Goal: Transaction & Acquisition: Book appointment/travel/reservation

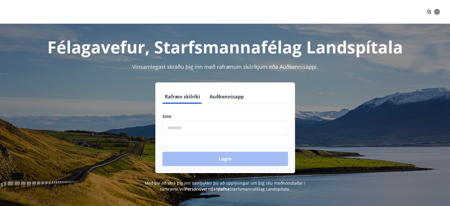
click at [192, 122] on input "phone" at bounding box center [226, 127] width 126 height 15
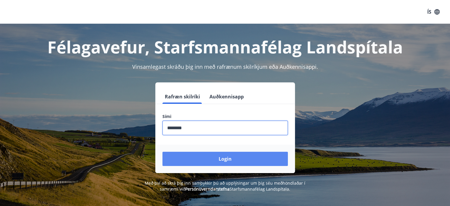
type input "********"
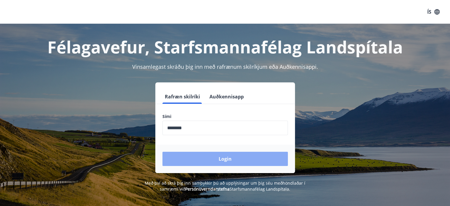
click at [219, 160] on button "Login" at bounding box center [226, 159] width 126 height 14
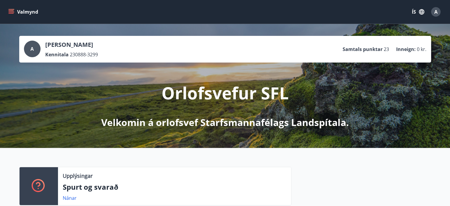
click at [15, 12] on button "Valmynd" at bounding box center [23, 12] width 33 height 11
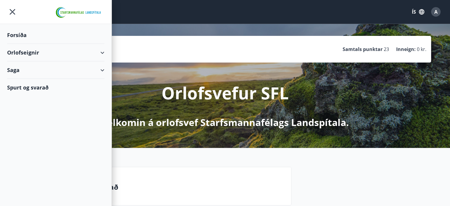
click at [100, 51] on div "Orlofseignir" at bounding box center [55, 52] width 97 height 17
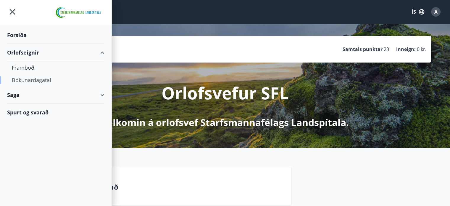
click at [39, 80] on div "Bókunardagatal" at bounding box center [56, 80] width 88 height 12
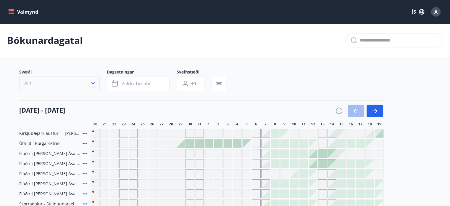
click at [88, 83] on button "Allt" at bounding box center [59, 83] width 81 height 14
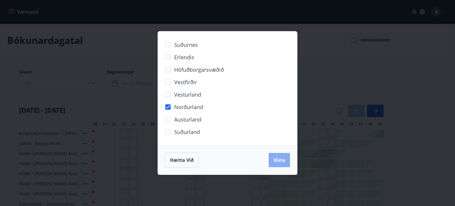
click at [281, 161] on span "Vista" at bounding box center [279, 160] width 12 height 7
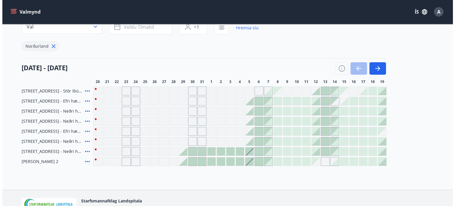
scroll to position [52, 0]
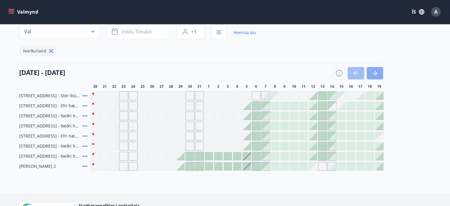
click at [374, 72] on icon "button" at bounding box center [374, 73] width 7 height 7
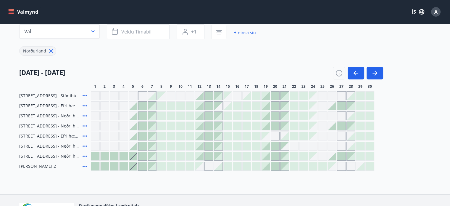
click at [353, 156] on div at bounding box center [351, 156] width 8 height 8
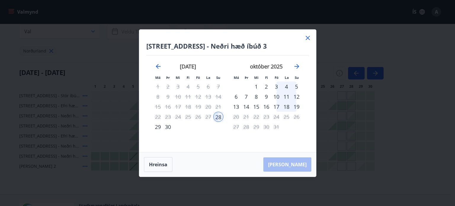
click at [265, 86] on div "2" at bounding box center [266, 86] width 10 height 10
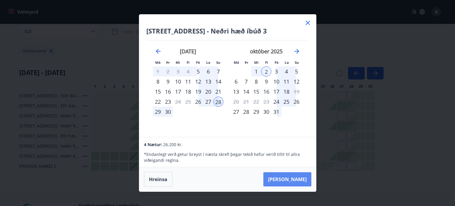
click at [293, 181] on button "Taka Frá" at bounding box center [287, 179] width 48 height 14
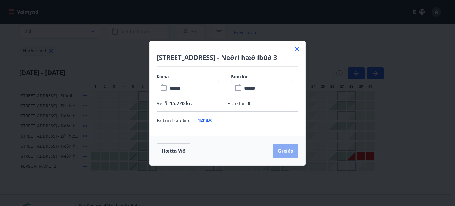
click at [284, 151] on button "Greiða" at bounding box center [285, 151] width 25 height 14
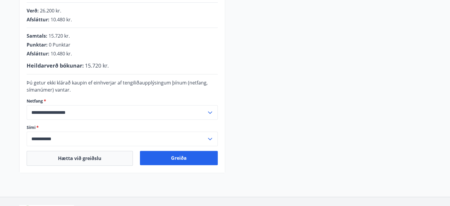
scroll to position [157, 0]
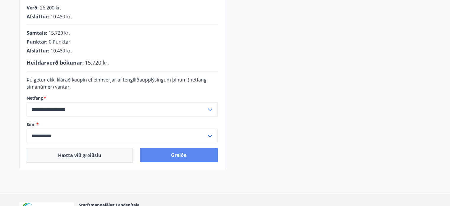
click at [185, 157] on button "Greiða" at bounding box center [179, 155] width 78 height 14
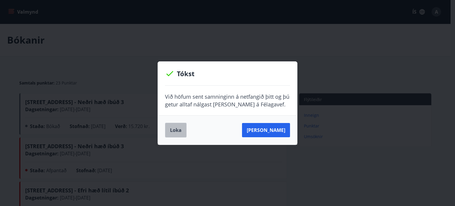
click at [176, 129] on button "Loka" at bounding box center [176, 130] width 22 height 15
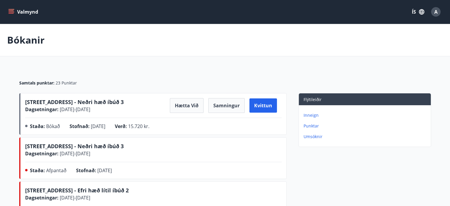
click at [9, 14] on icon "menu" at bounding box center [11, 12] width 6 height 6
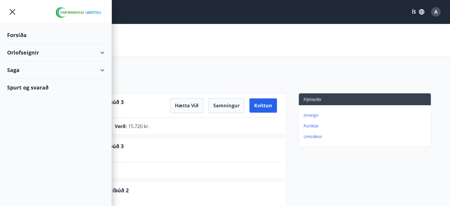
click at [11, 11] on icon "menu" at bounding box center [12, 12] width 11 height 11
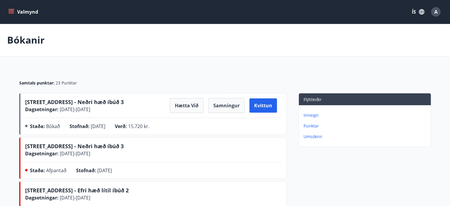
click at [11, 11] on icon "menu" at bounding box center [11, 12] width 6 height 6
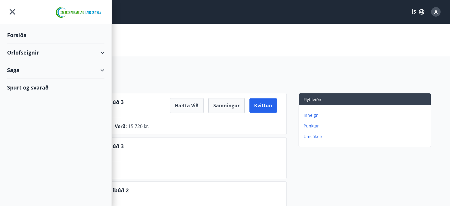
click at [31, 57] on div "Orlofseignir" at bounding box center [55, 52] width 97 height 17
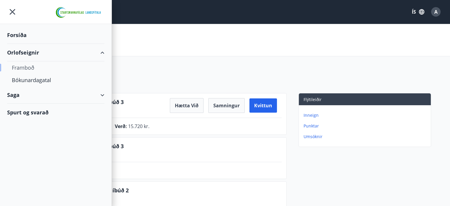
click at [32, 66] on div "Framboð" at bounding box center [56, 67] width 88 height 12
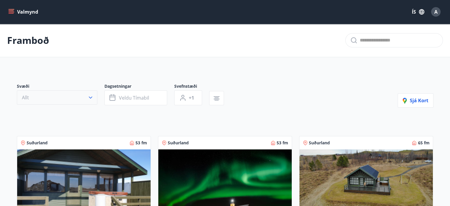
click at [77, 102] on button "Allt" at bounding box center [57, 97] width 81 height 14
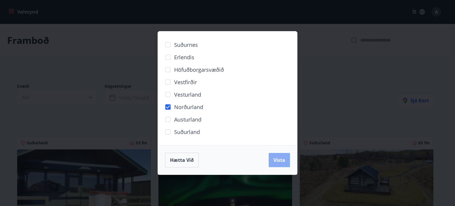
click at [279, 158] on span "Vista" at bounding box center [279, 160] width 12 height 7
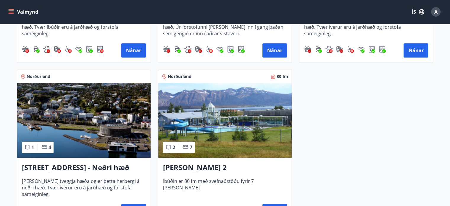
scroll to position [401, 0]
click at [116, 133] on img at bounding box center [83, 120] width 133 height 75
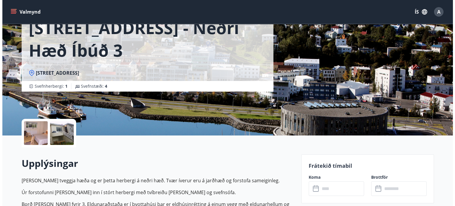
scroll to position [45, 0]
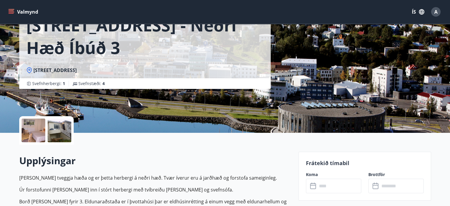
click at [39, 132] on div at bounding box center [34, 130] width 24 height 24
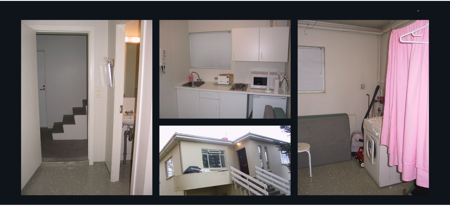
scroll to position [0, 0]
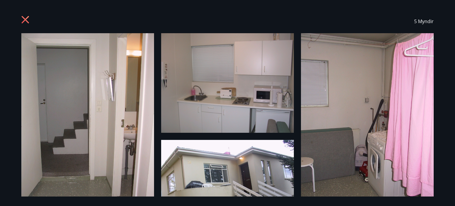
click at [27, 17] on icon at bounding box center [25, 19] width 7 height 7
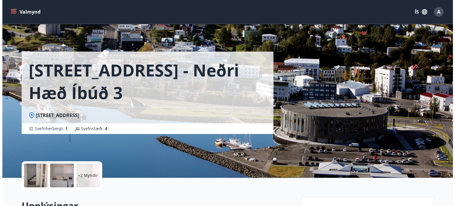
scroll to position [1, 0]
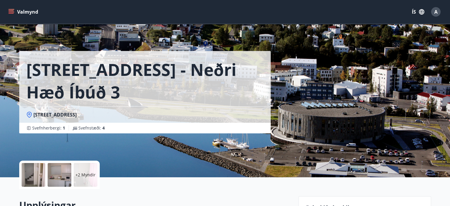
click at [91, 178] on div "+2 Myndir" at bounding box center [86, 175] width 24 height 24
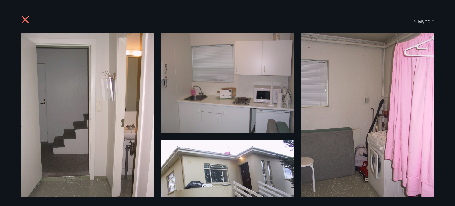
click at [217, 115] on img at bounding box center [227, 82] width 133 height 99
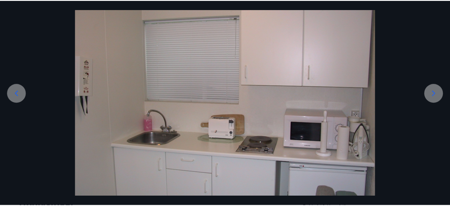
scroll to position [43, 0]
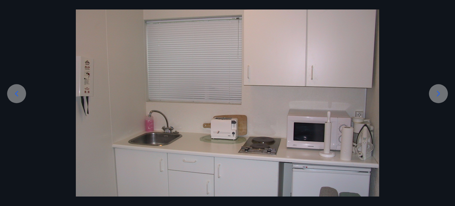
click at [437, 93] on icon at bounding box center [437, 93] width 9 height 9
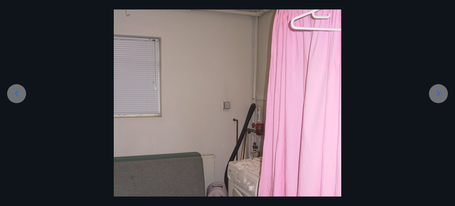
click at [437, 93] on icon at bounding box center [437, 93] width 9 height 9
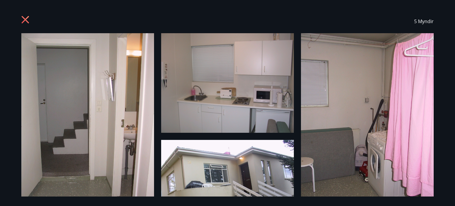
click at [22, 19] on icon at bounding box center [25, 20] width 9 height 9
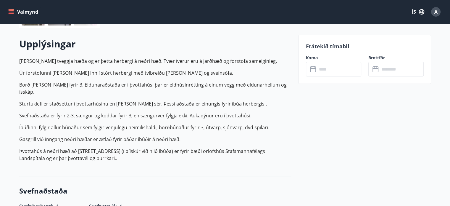
scroll to position [0, 0]
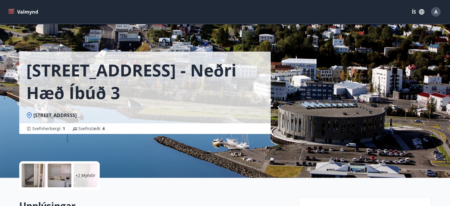
click at [11, 8] on button "Valmynd" at bounding box center [23, 12] width 33 height 11
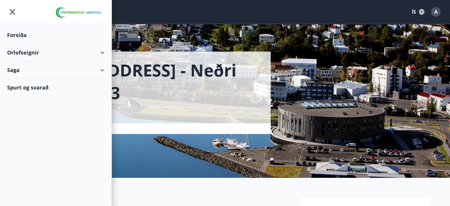
click at [42, 50] on div "Orlofseignir" at bounding box center [55, 52] width 97 height 17
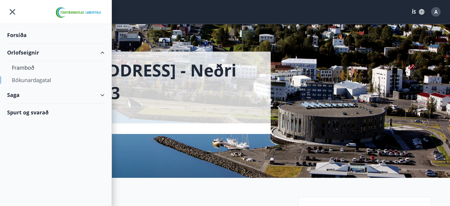
click at [30, 76] on div "Bókunardagatal" at bounding box center [56, 80] width 88 height 12
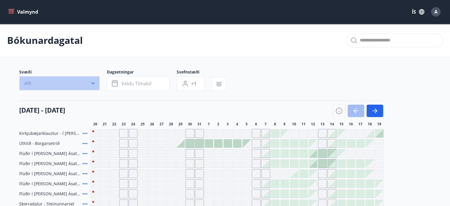
click at [93, 82] on icon "button" at bounding box center [93, 83] width 6 height 6
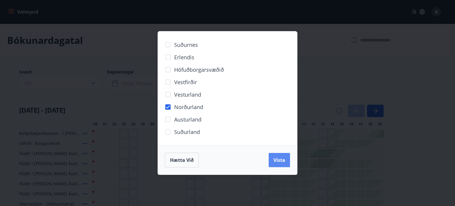
click at [274, 159] on span "Vista" at bounding box center [279, 160] width 12 height 7
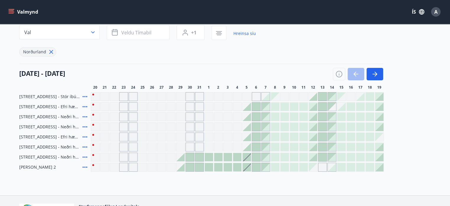
scroll to position [51, 0]
click at [375, 78] on button "button" at bounding box center [375, 74] width 17 height 12
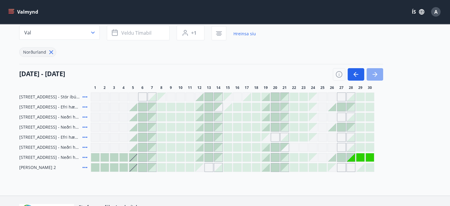
click at [375, 78] on button "button" at bounding box center [375, 74] width 17 height 12
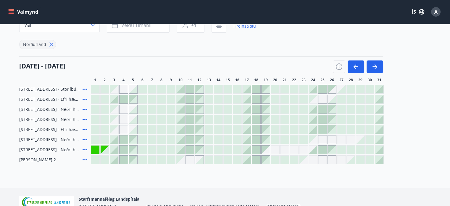
scroll to position [58, 0]
click at [202, 150] on div at bounding box center [199, 150] width 8 height 8
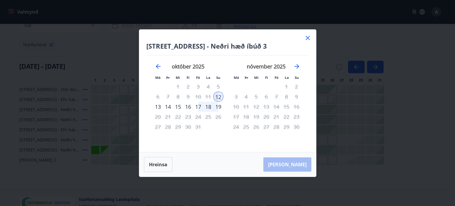
click at [197, 106] on div "17" at bounding box center [198, 107] width 10 height 10
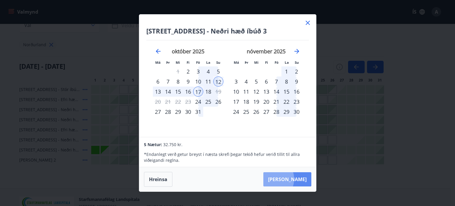
click at [289, 179] on button "Taka Frá" at bounding box center [287, 179] width 48 height 14
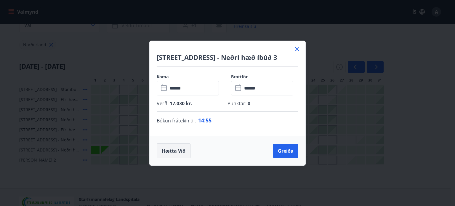
click at [171, 151] on button "Hætta við" at bounding box center [174, 150] width 34 height 15
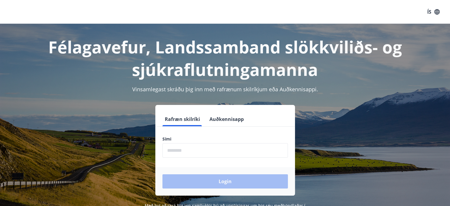
click at [196, 155] on input "phone" at bounding box center [226, 150] width 126 height 15
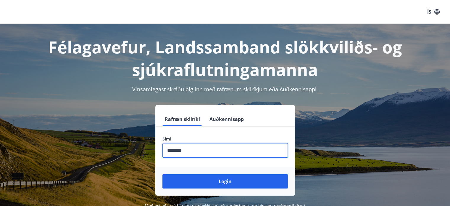
type input "********"
click at [163, 174] on button "Login" at bounding box center [226, 181] width 126 height 14
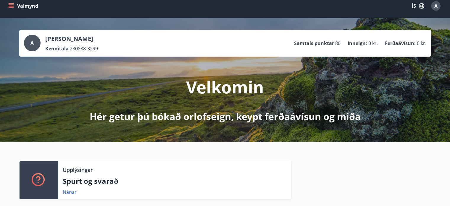
scroll to position [1, 0]
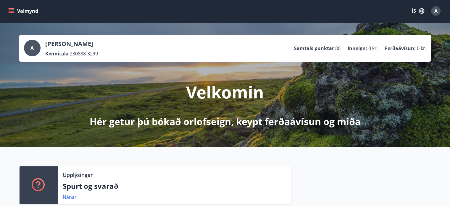
click at [10, 11] on icon "menu" at bounding box center [12, 11] width 7 height 1
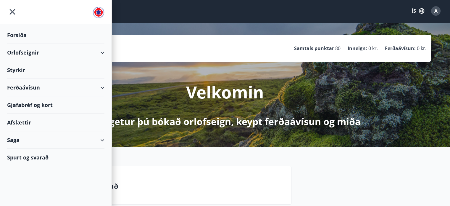
click at [41, 54] on div "Orlofseignir" at bounding box center [55, 52] width 97 height 17
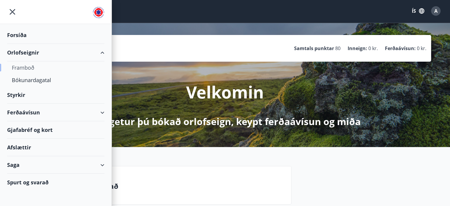
click at [32, 67] on div "Framboð" at bounding box center [56, 67] width 88 height 12
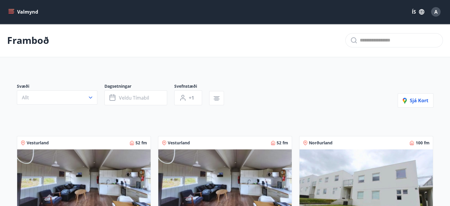
click at [13, 12] on icon "menu" at bounding box center [12, 12] width 7 height 1
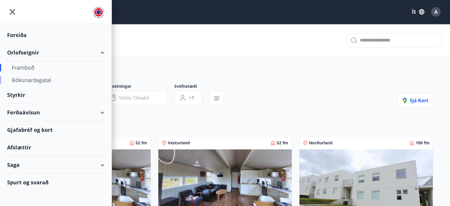
click at [30, 79] on div "Bókunardagatal" at bounding box center [56, 80] width 88 height 12
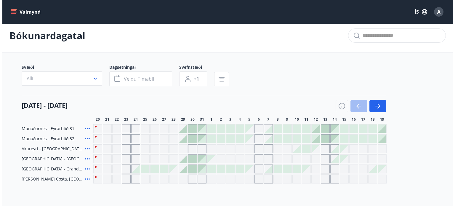
scroll to position [7, 0]
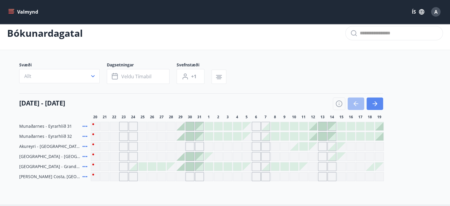
click at [377, 101] on icon "button" at bounding box center [374, 103] width 7 height 7
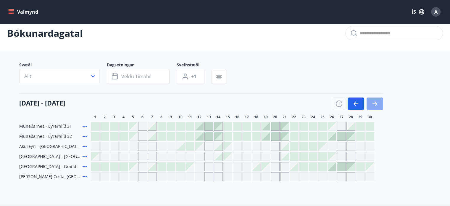
click at [377, 101] on icon "button" at bounding box center [374, 103] width 7 height 7
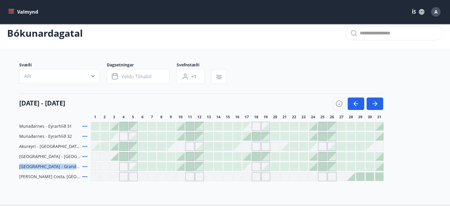
drag, startPoint x: 135, startPoint y: 159, endPoint x: 142, endPoint y: 161, distance: 7.3
click at [142, 161] on div "Munaðarnes - Eyrarhlíð 31 Munaðarnes - Eyrarhlíð 32 Akureyri - Skálatún 33, EFR…" at bounding box center [225, 151] width 412 height 59
click at [134, 157] on div at bounding box center [133, 156] width 8 height 8
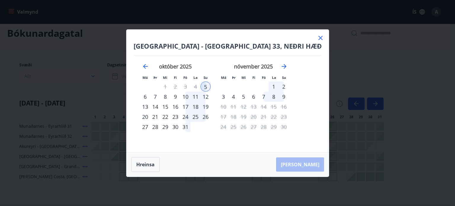
click at [190, 97] on div "10" at bounding box center [185, 96] width 10 height 10
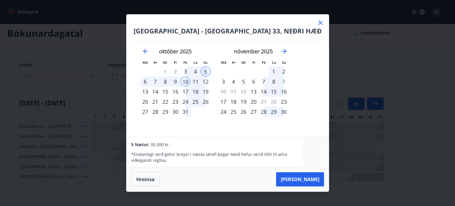
click at [190, 91] on div "17" at bounding box center [185, 91] width 10 height 10
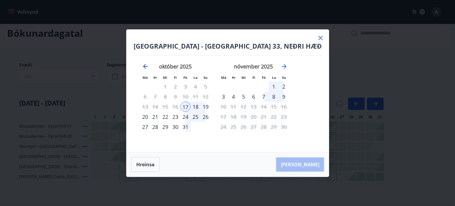
click at [149, 65] on icon "Move backward to switch to the previous month." at bounding box center [145, 66] width 7 height 7
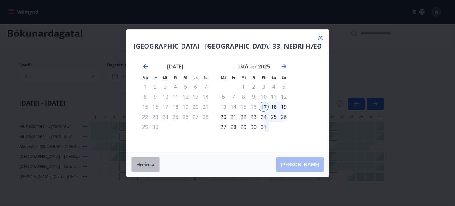
click at [160, 162] on button "Hreinsa" at bounding box center [145, 164] width 28 height 15
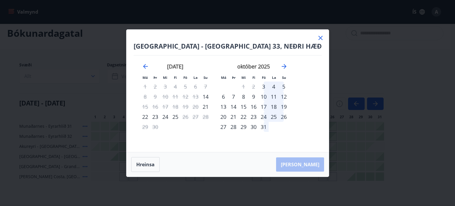
click at [289, 86] on div "5" at bounding box center [284, 86] width 10 height 10
click at [268, 97] on div "10" at bounding box center [263, 96] width 10 height 10
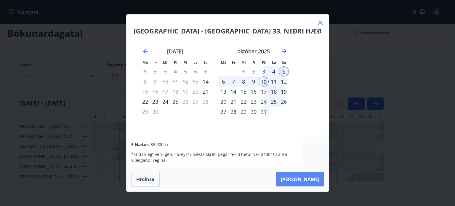
click at [293, 179] on button "Taka Frá" at bounding box center [300, 179] width 48 height 14
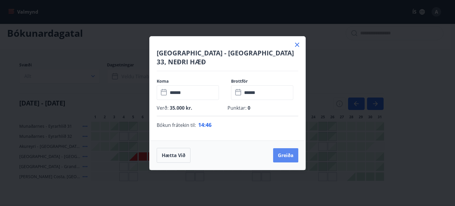
click at [285, 149] on button "Greiða" at bounding box center [285, 155] width 25 height 14
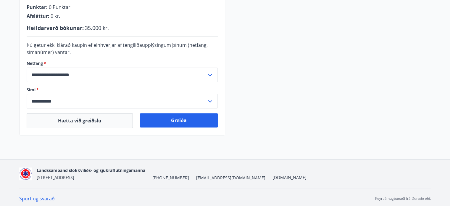
scroll to position [185, 0]
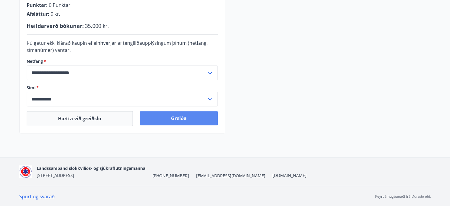
click at [166, 121] on button "Greiða" at bounding box center [179, 118] width 78 height 14
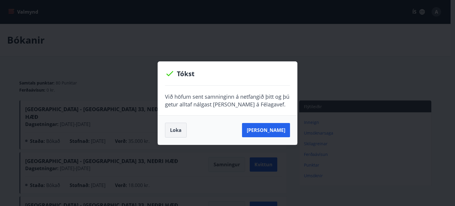
click at [176, 134] on button "Loka" at bounding box center [176, 130] width 22 height 15
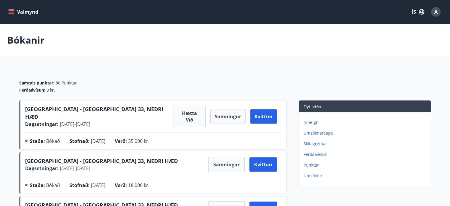
click at [10, 13] on icon "menu" at bounding box center [11, 12] width 6 height 6
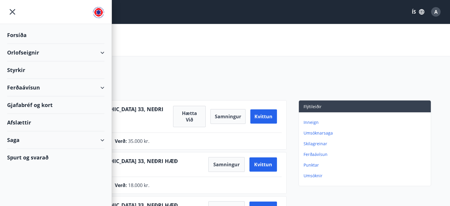
click at [9, 9] on icon "menu" at bounding box center [12, 12] width 11 height 11
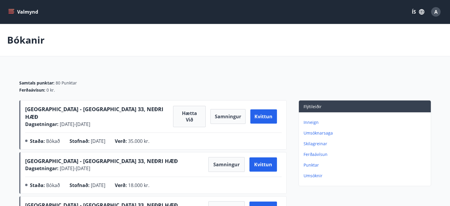
click at [17, 10] on button "Valmynd" at bounding box center [23, 12] width 33 height 11
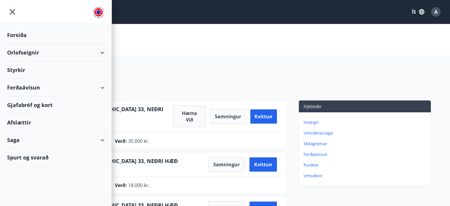
click at [105, 52] on icon at bounding box center [102, 52] width 7 height 7
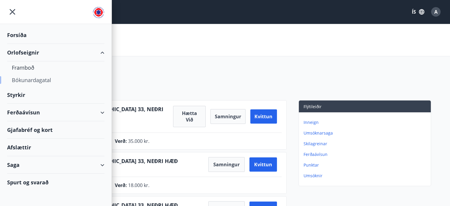
click at [18, 77] on div "Bókunardagatal" at bounding box center [56, 80] width 88 height 12
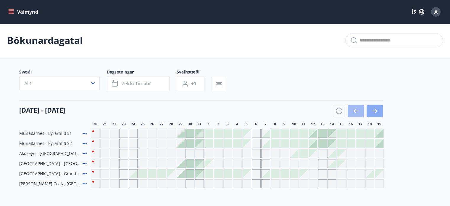
click at [369, 115] on button "button" at bounding box center [375, 110] width 17 height 12
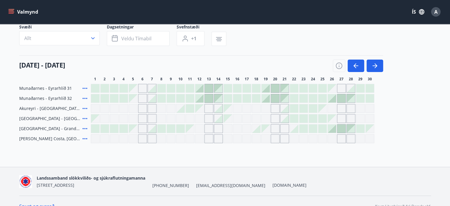
scroll to position [55, 0]
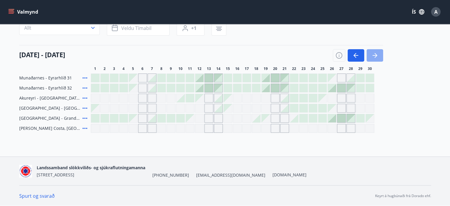
click at [375, 54] on icon "button" at bounding box center [374, 55] width 7 height 7
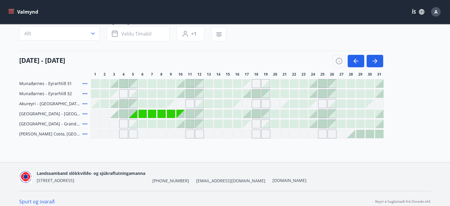
scroll to position [50, 0]
